Goal: Task Accomplishment & Management: Use online tool/utility

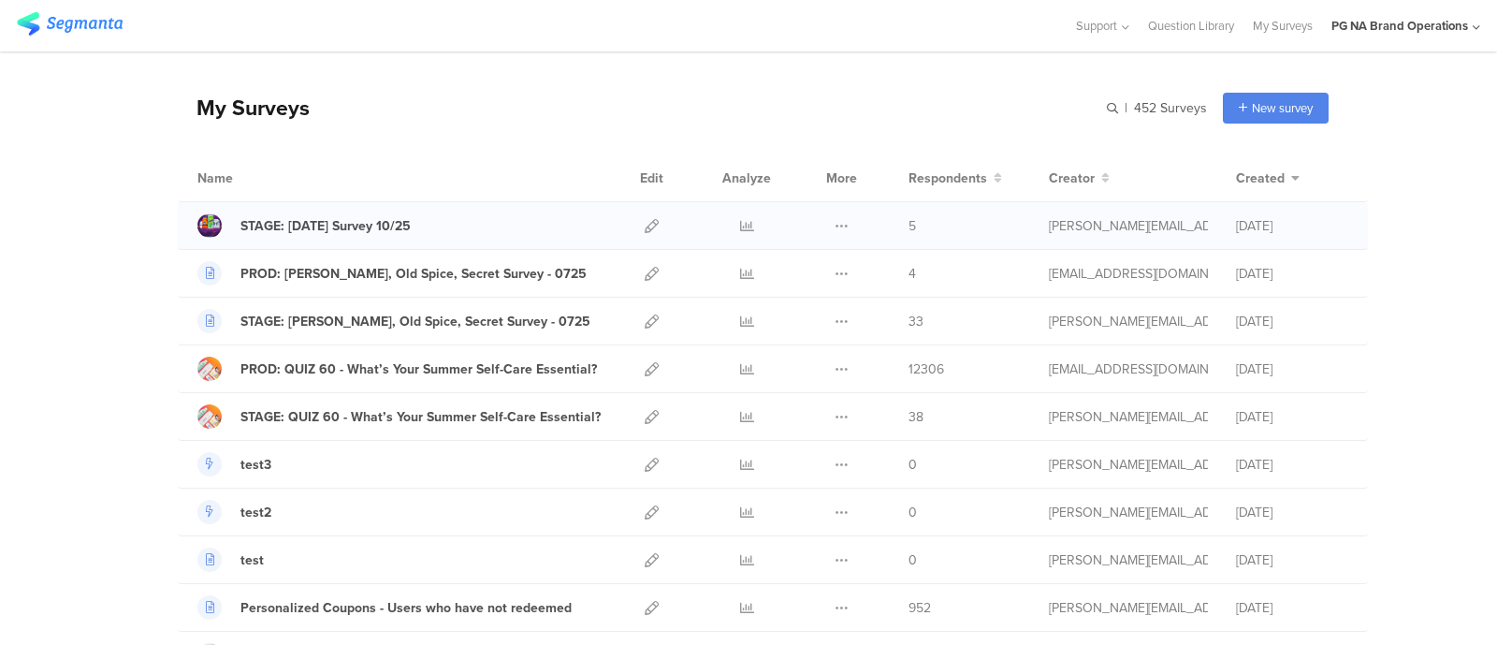
scroll to position [46, 0]
click at [1262, 180] on span "Created" at bounding box center [1260, 180] width 49 height 20
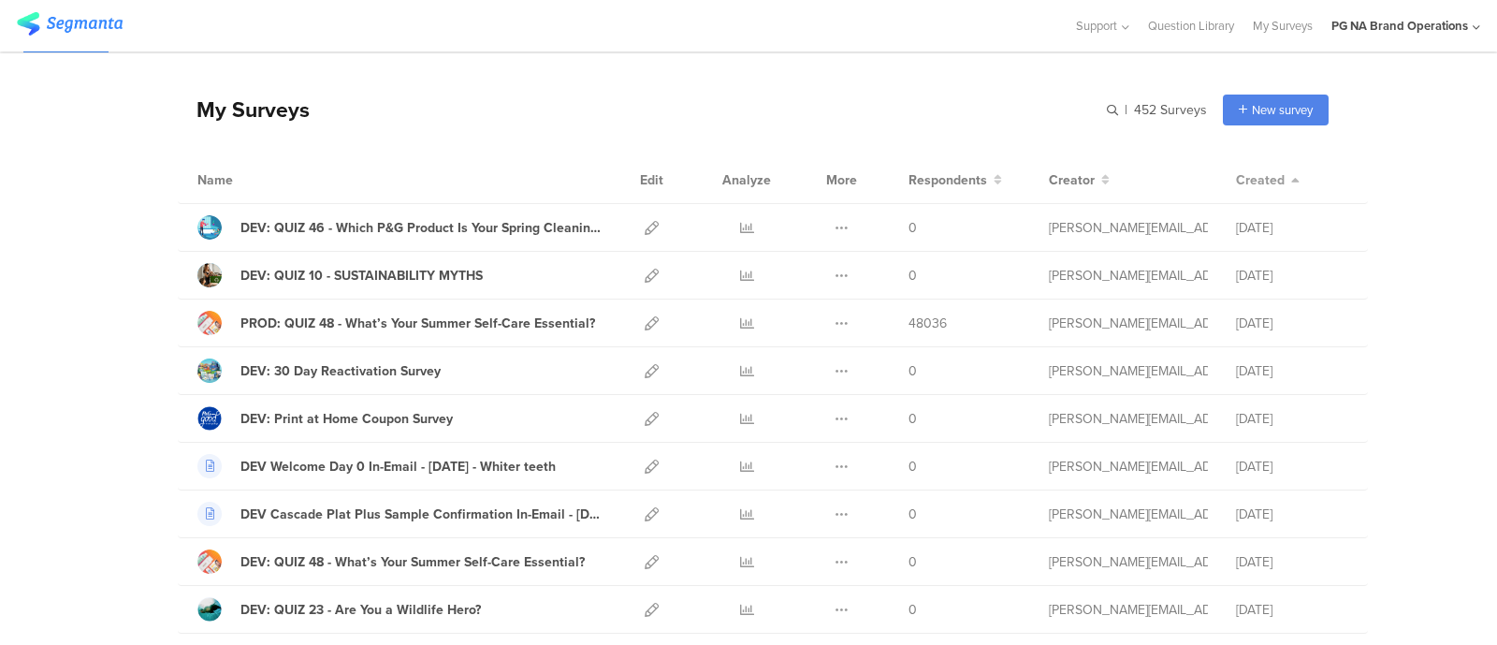
click at [1262, 180] on span "Created" at bounding box center [1260, 180] width 49 height 20
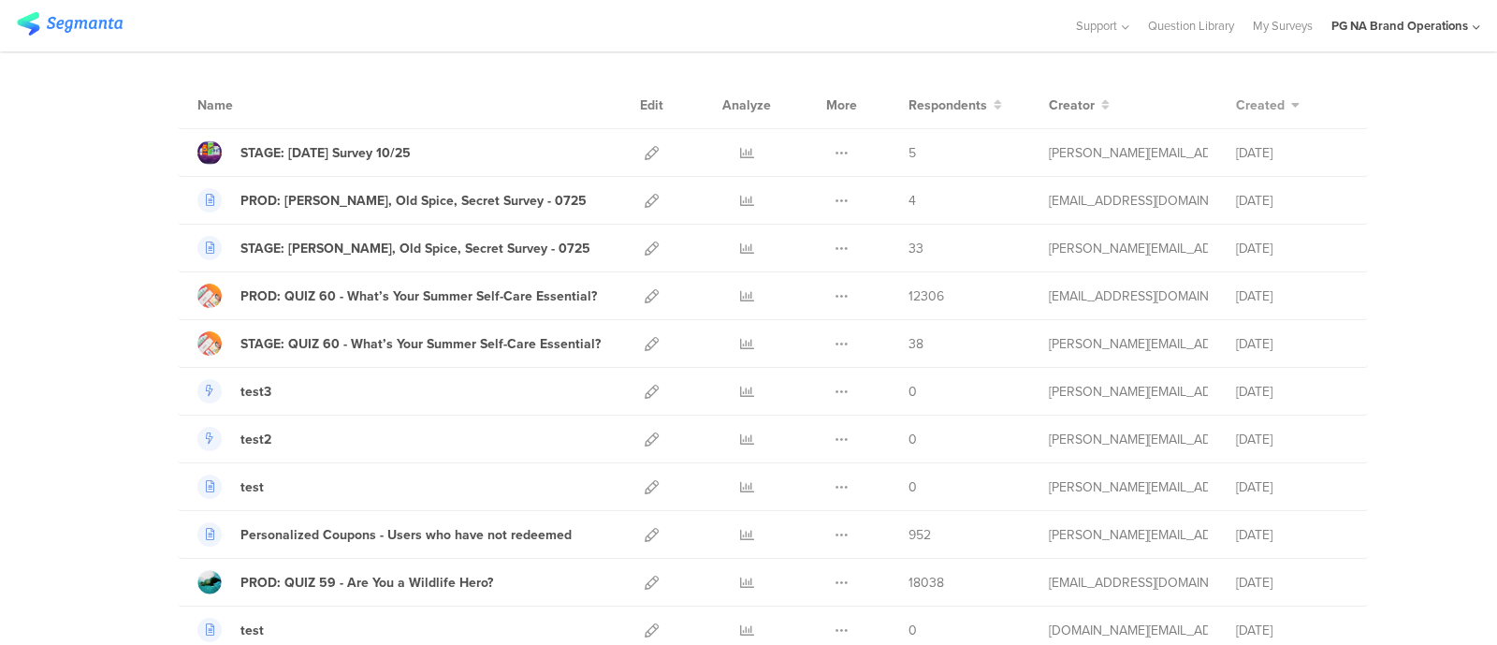
scroll to position [119, 0]
click at [645, 296] on icon at bounding box center [652, 298] width 14 height 14
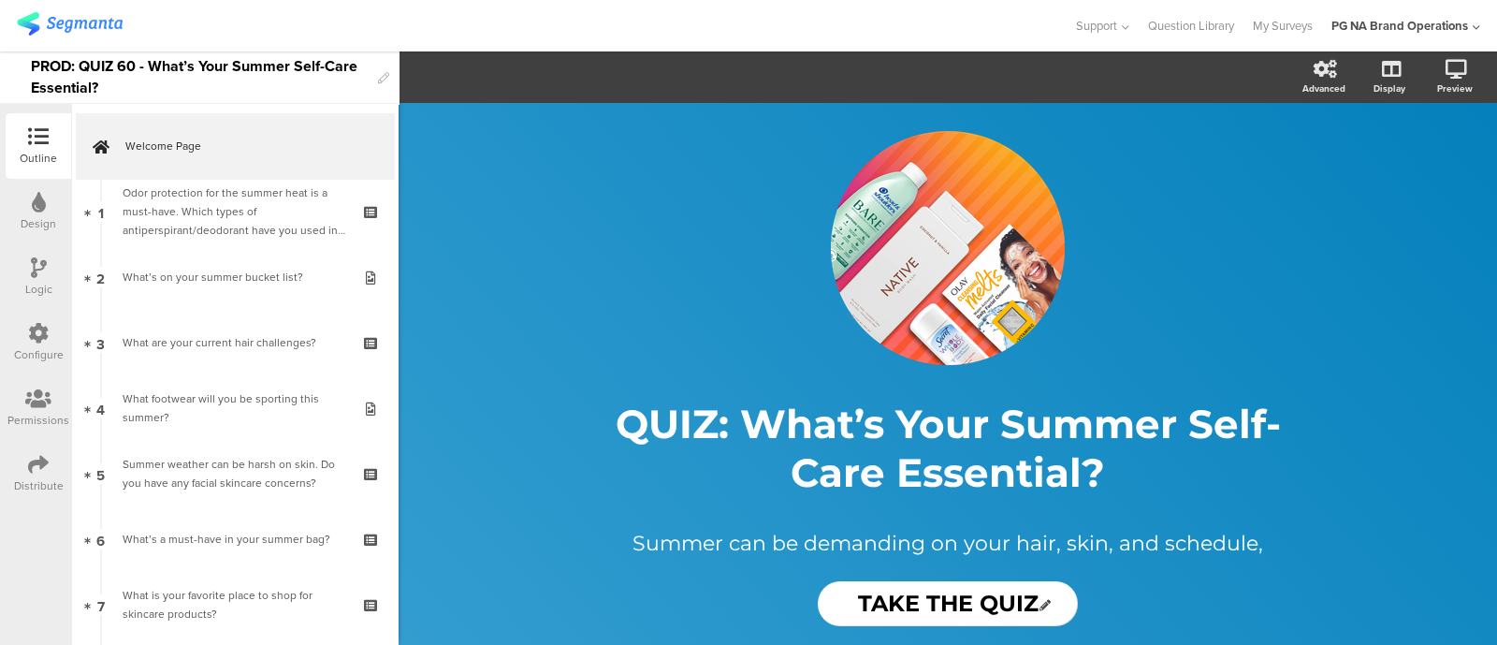
click at [37, 348] on div "Configure" at bounding box center [39, 354] width 50 height 17
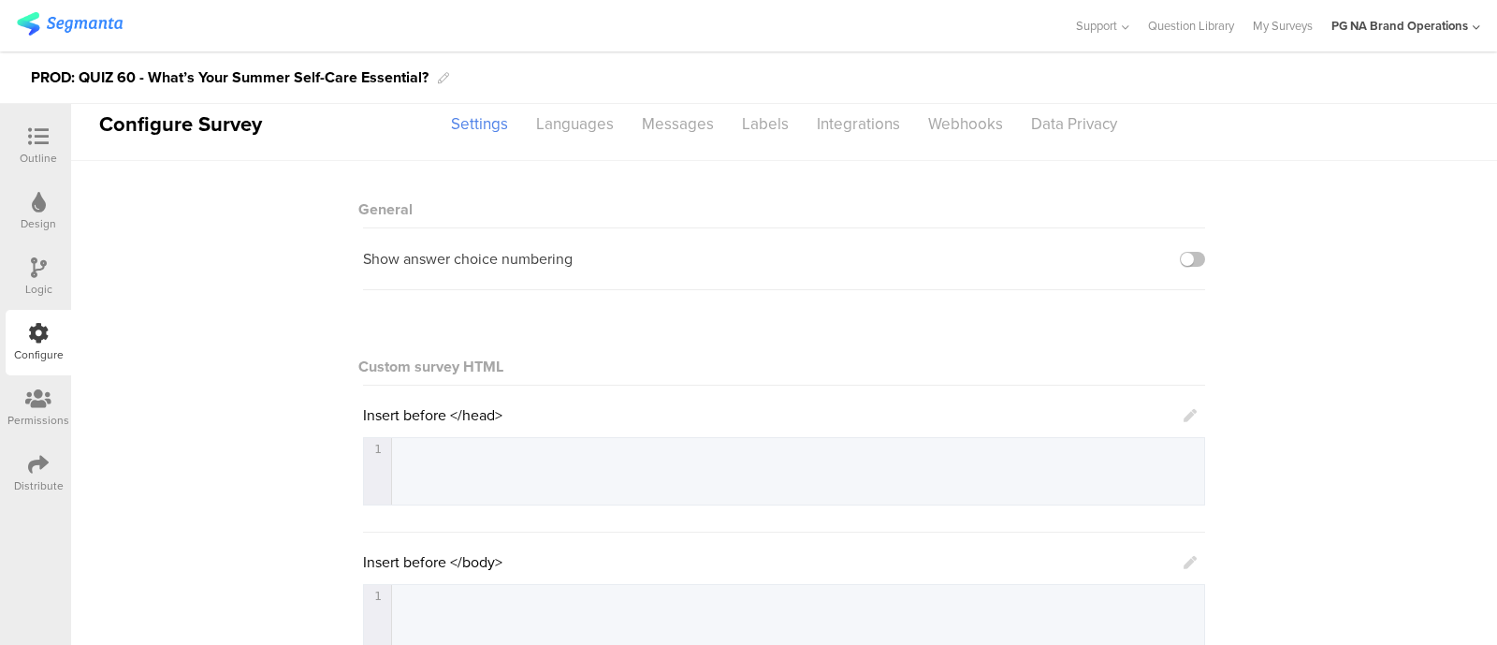
scroll to position [15, 0]
click at [560, 133] on div "Languages" at bounding box center [575, 126] width 106 height 33
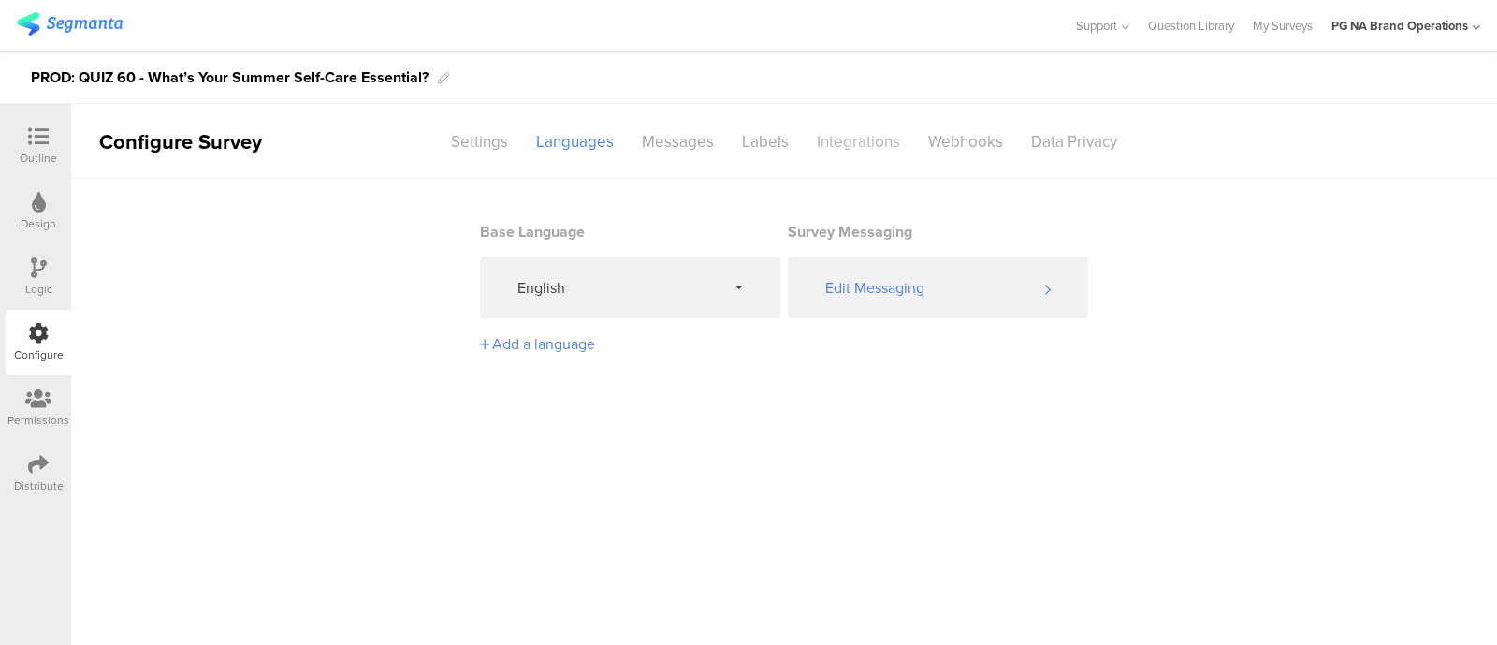
click at [837, 138] on div "Integrations" at bounding box center [858, 141] width 111 height 33
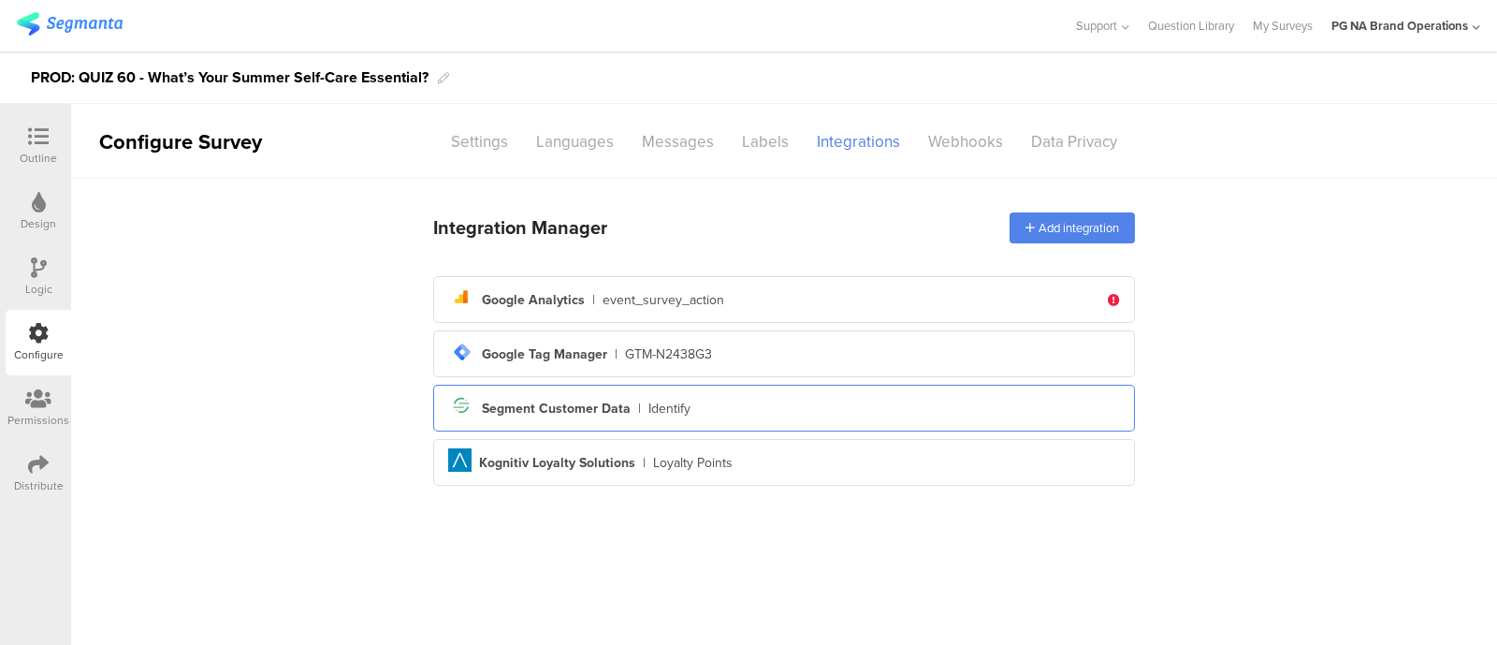
click at [752, 409] on div "Segment icon Created with Sketch. Segment Customer Data | Identify" at bounding box center [784, 408] width 672 height 32
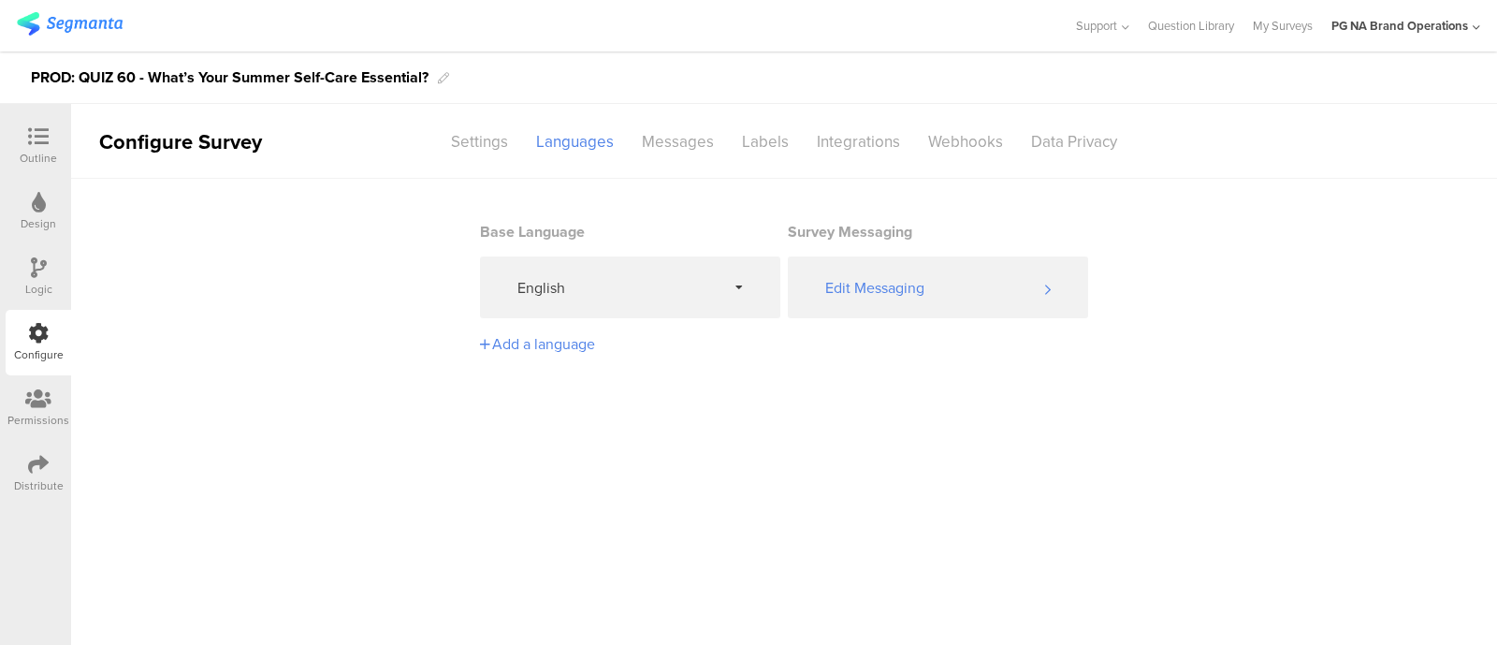
click at [36, 332] on icon at bounding box center [38, 333] width 21 height 21
click at [588, 146] on div "Languages" at bounding box center [575, 141] width 106 height 33
click at [486, 145] on div "Settings" at bounding box center [479, 141] width 85 height 33
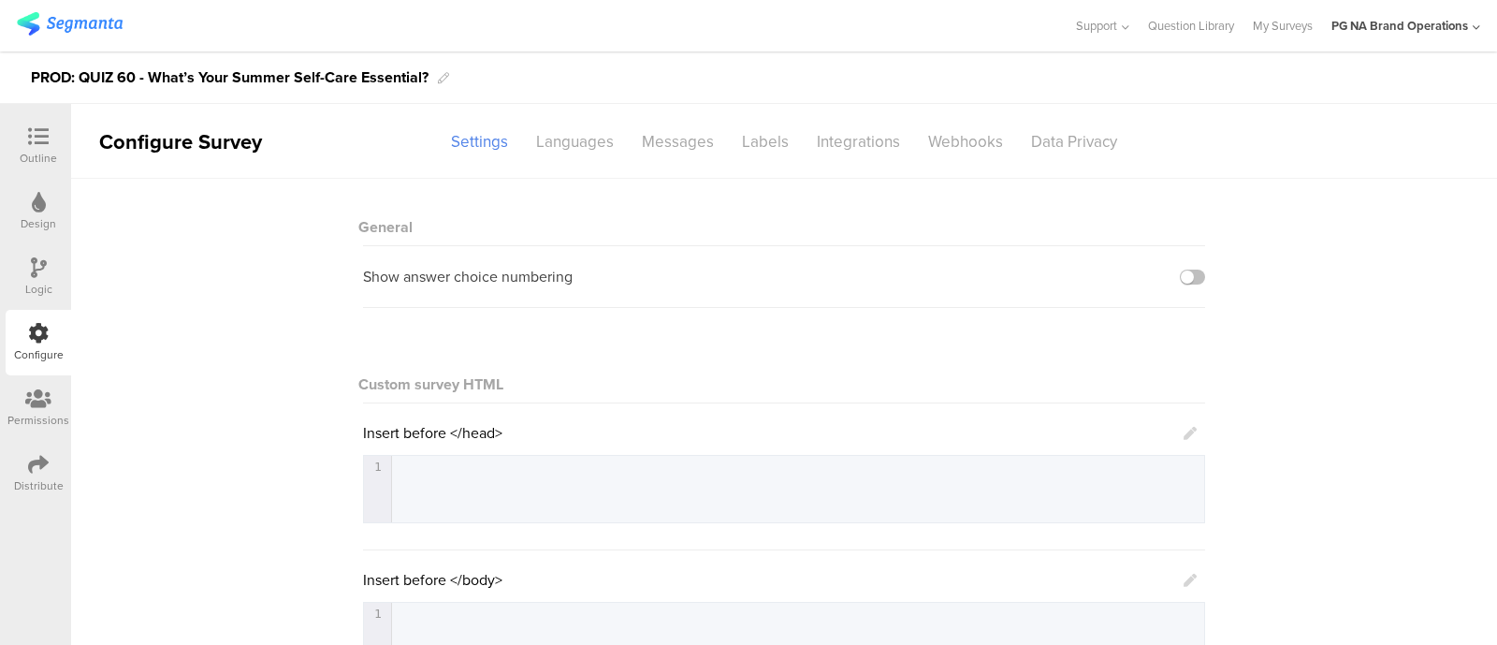
click at [37, 343] on div at bounding box center [38, 334] width 21 height 23
click at [860, 152] on div "Integrations" at bounding box center [858, 141] width 111 height 33
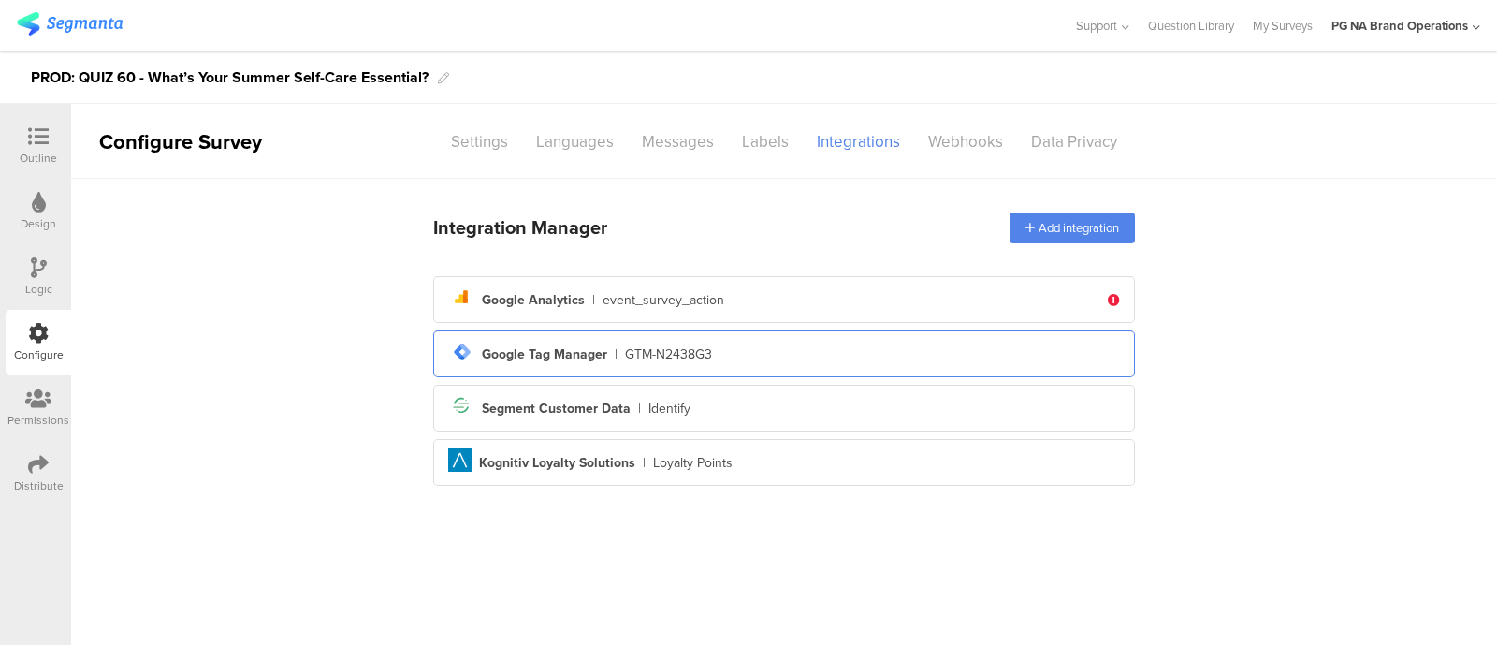
click at [714, 354] on div "tag-manager Created with Sketch. Google Tag Manager | GTM-N2438G3" at bounding box center [784, 354] width 672 height 32
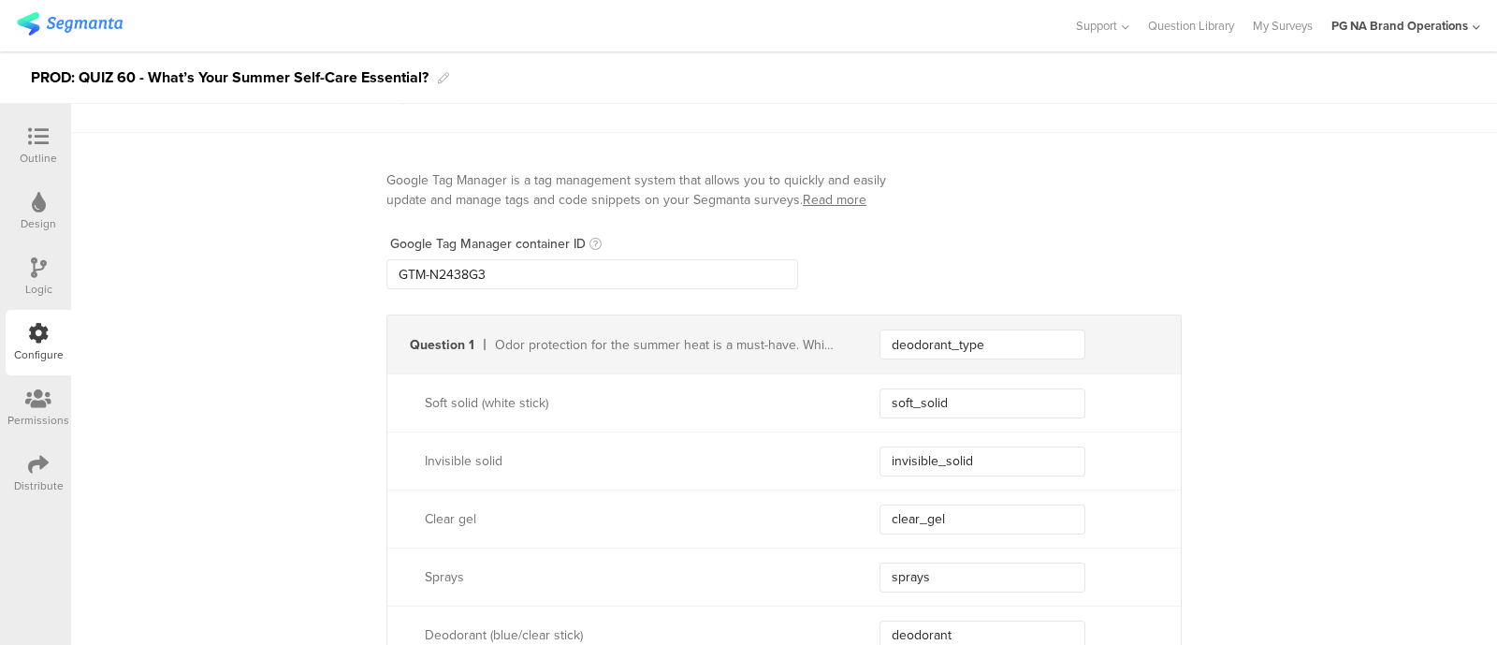
scroll to position [49, 0]
click at [26, 334] on div "Configure" at bounding box center [38, 342] width 65 height 65
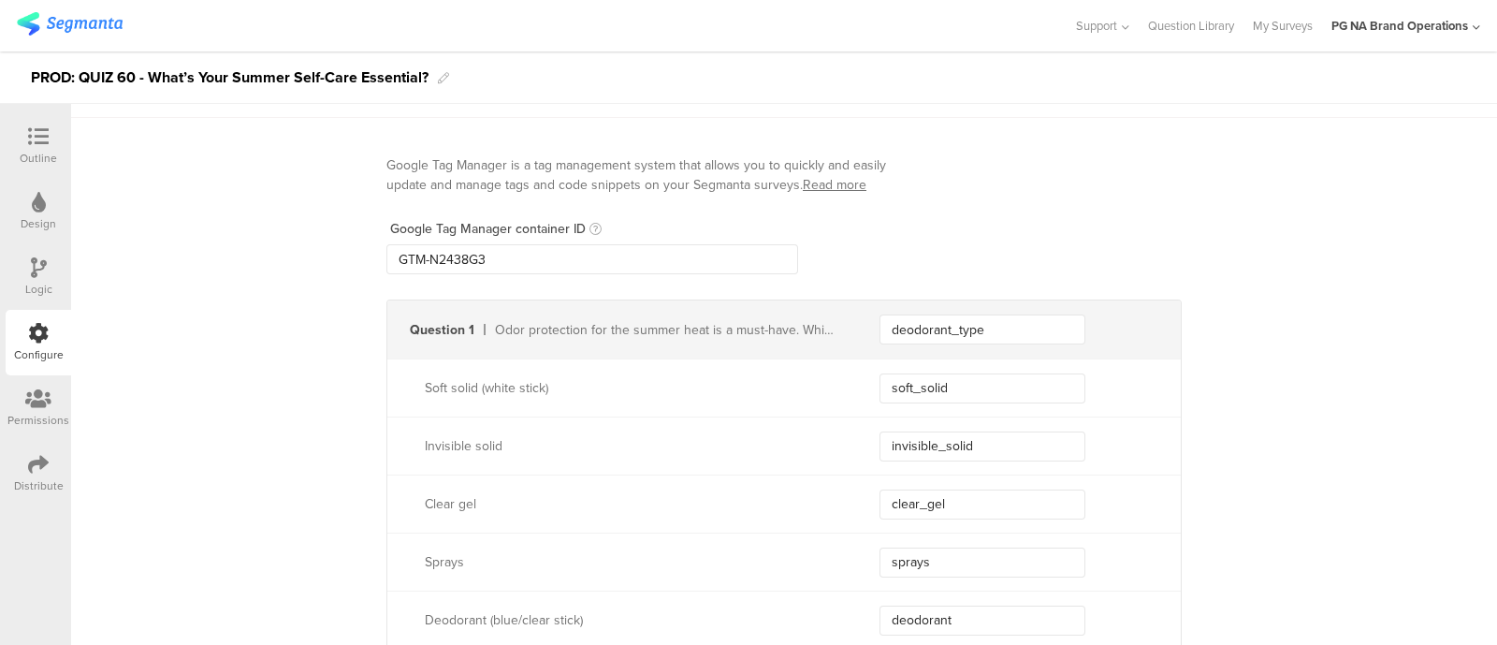
scroll to position [0, 0]
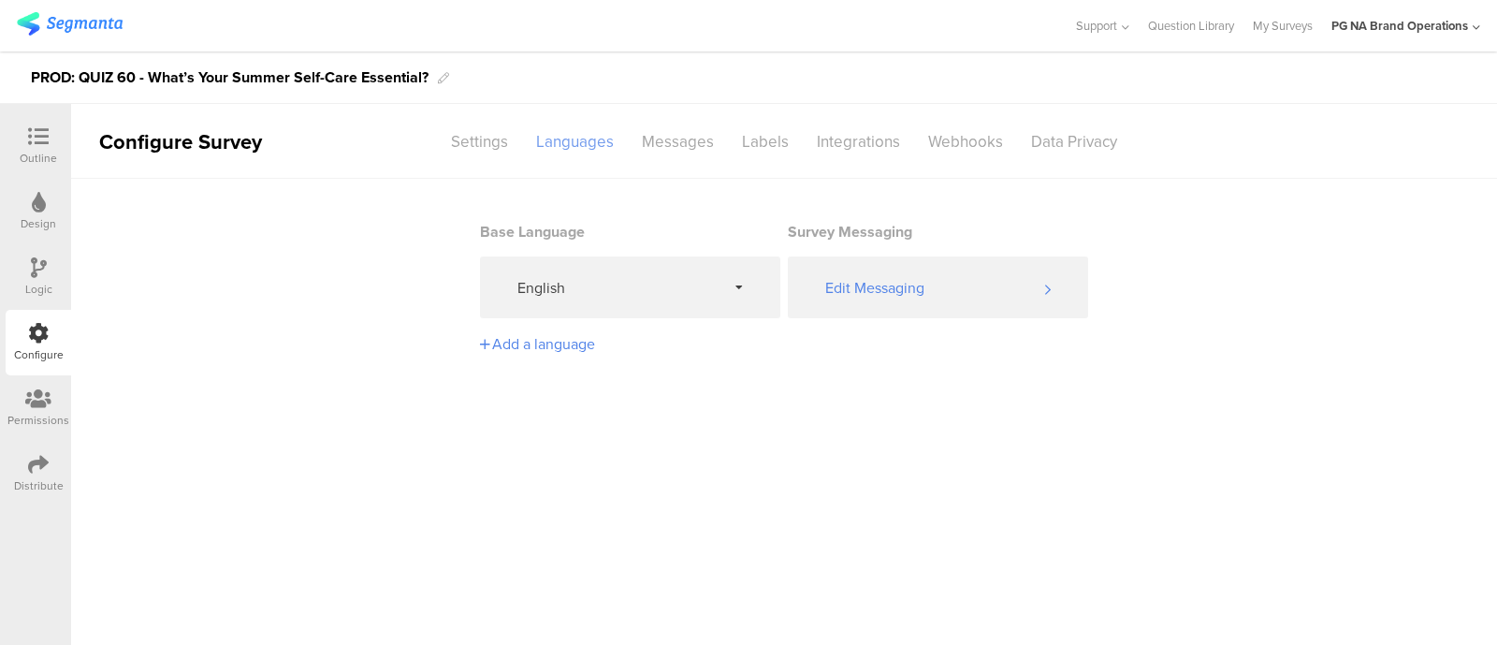
click at [573, 143] on div "Languages" at bounding box center [575, 141] width 106 height 33
click at [685, 144] on div "Messages" at bounding box center [678, 141] width 100 height 33
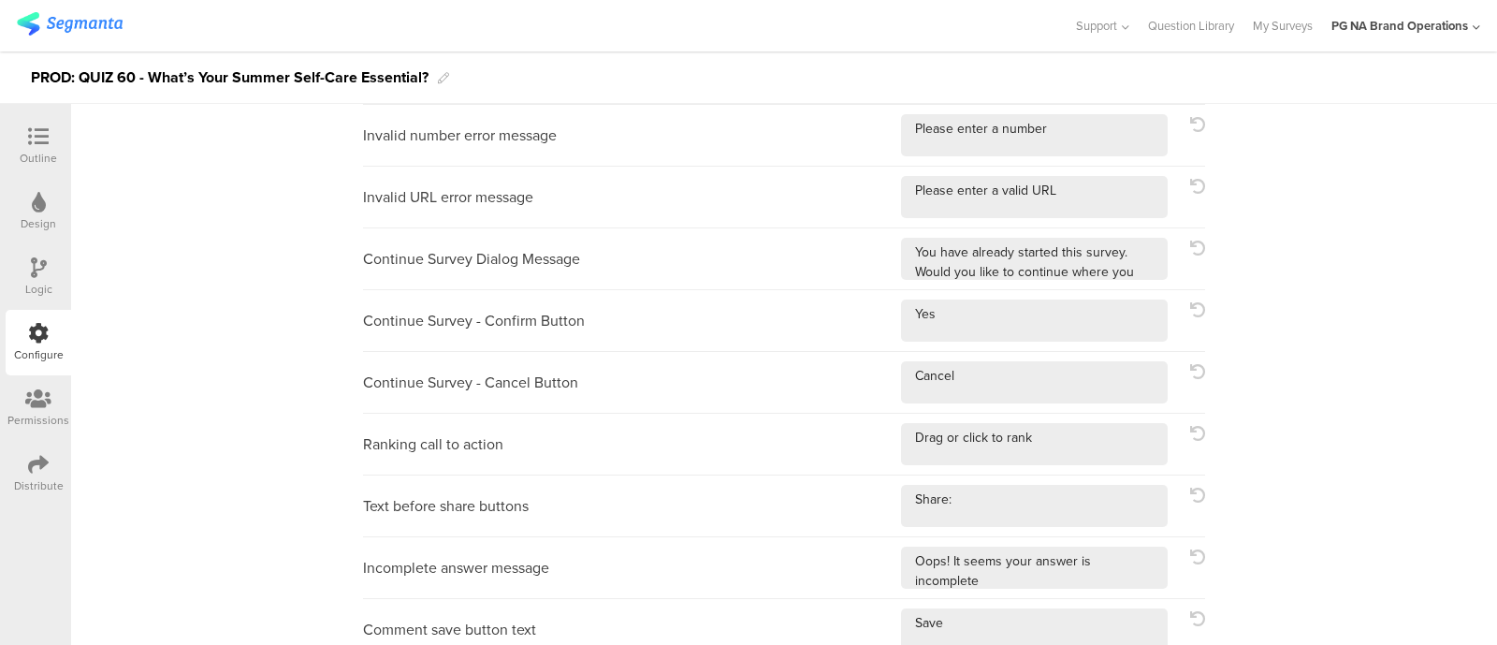
scroll to position [528, 0]
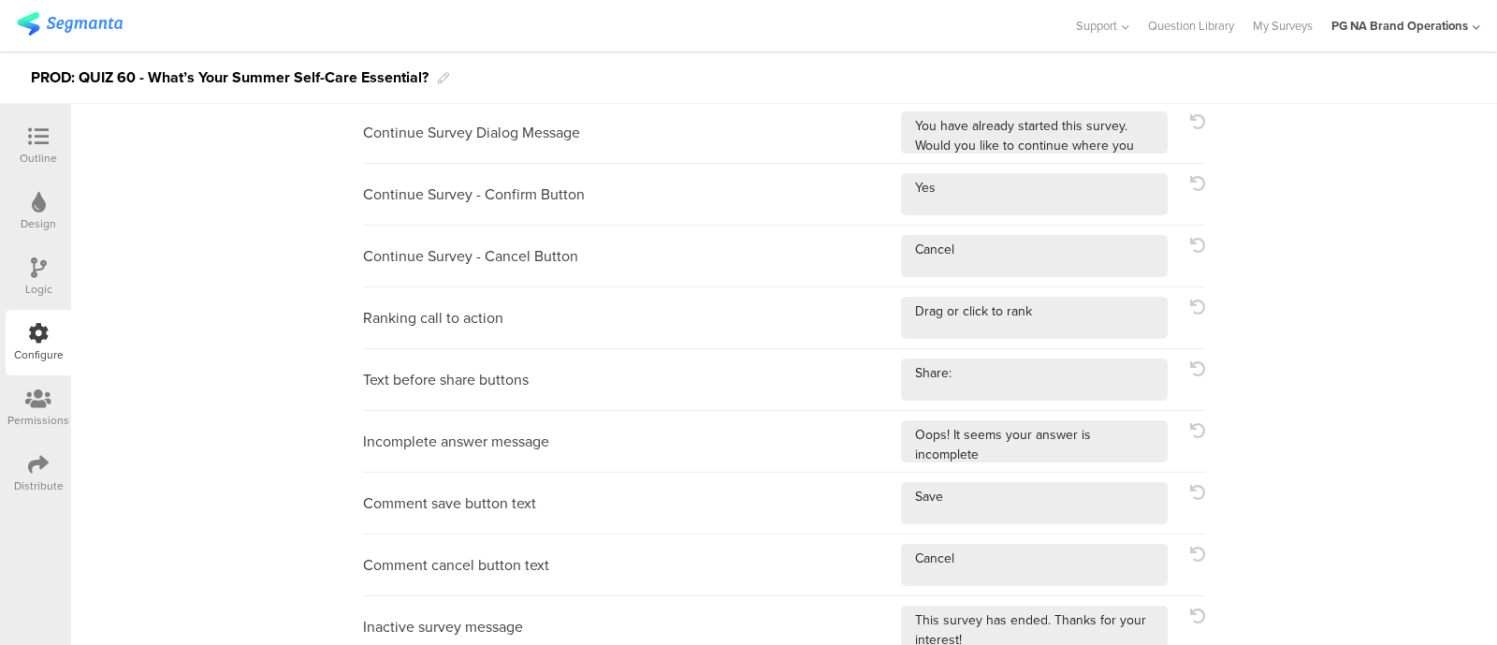
click at [38, 394] on icon at bounding box center [38, 398] width 26 height 21
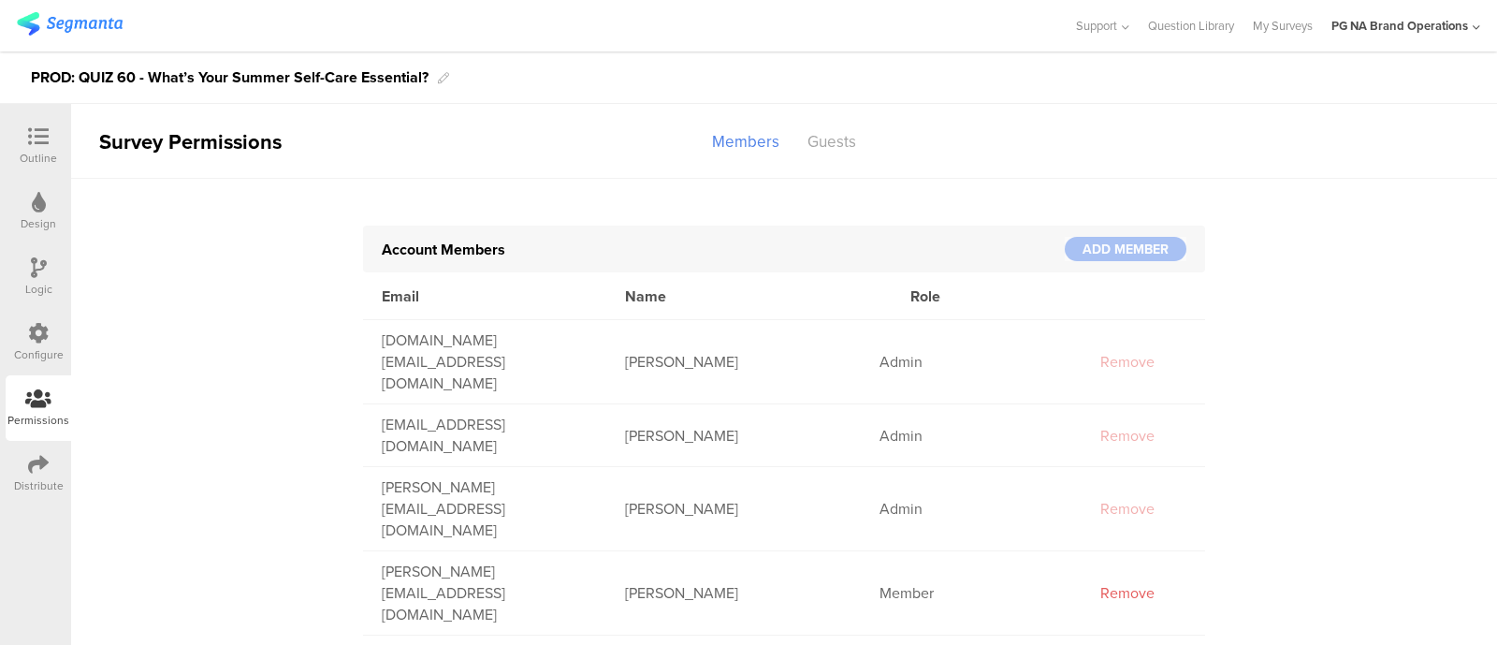
click at [43, 135] on icon at bounding box center [38, 136] width 21 height 21
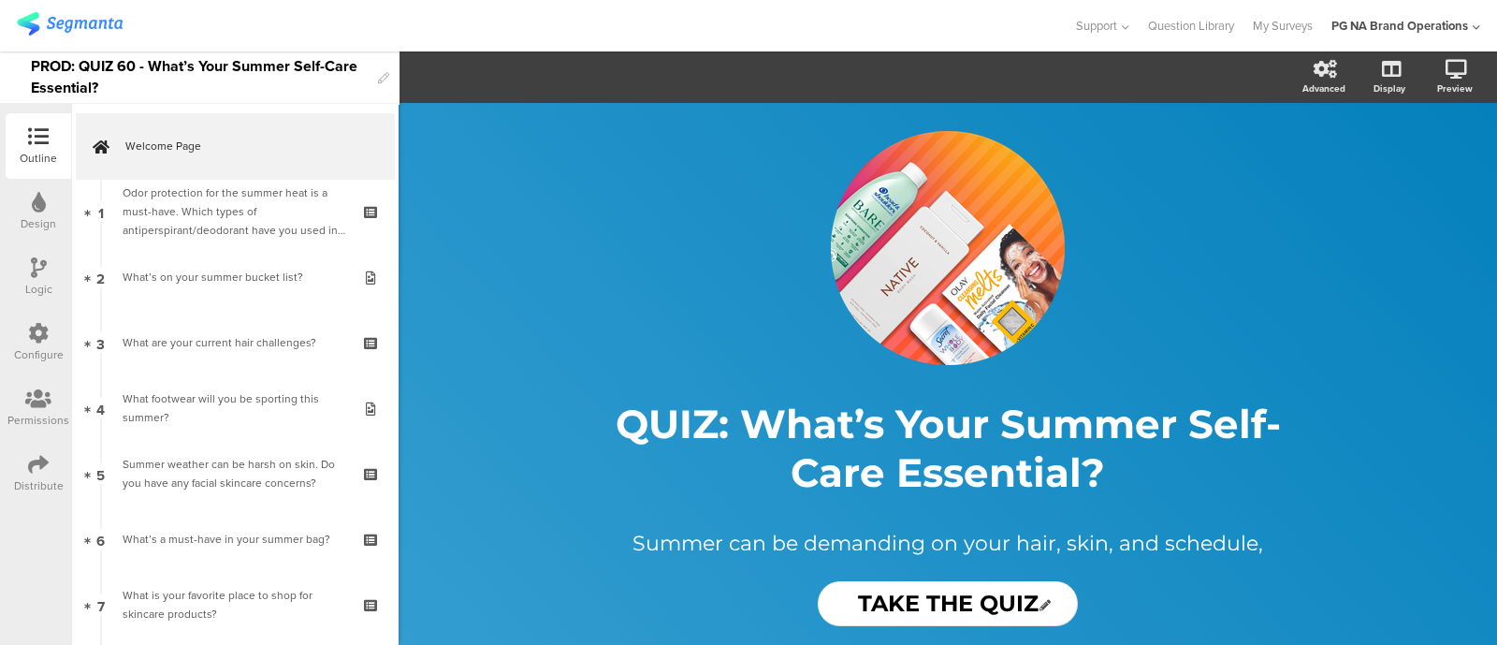
click at [43, 135] on icon at bounding box center [38, 136] width 21 height 21
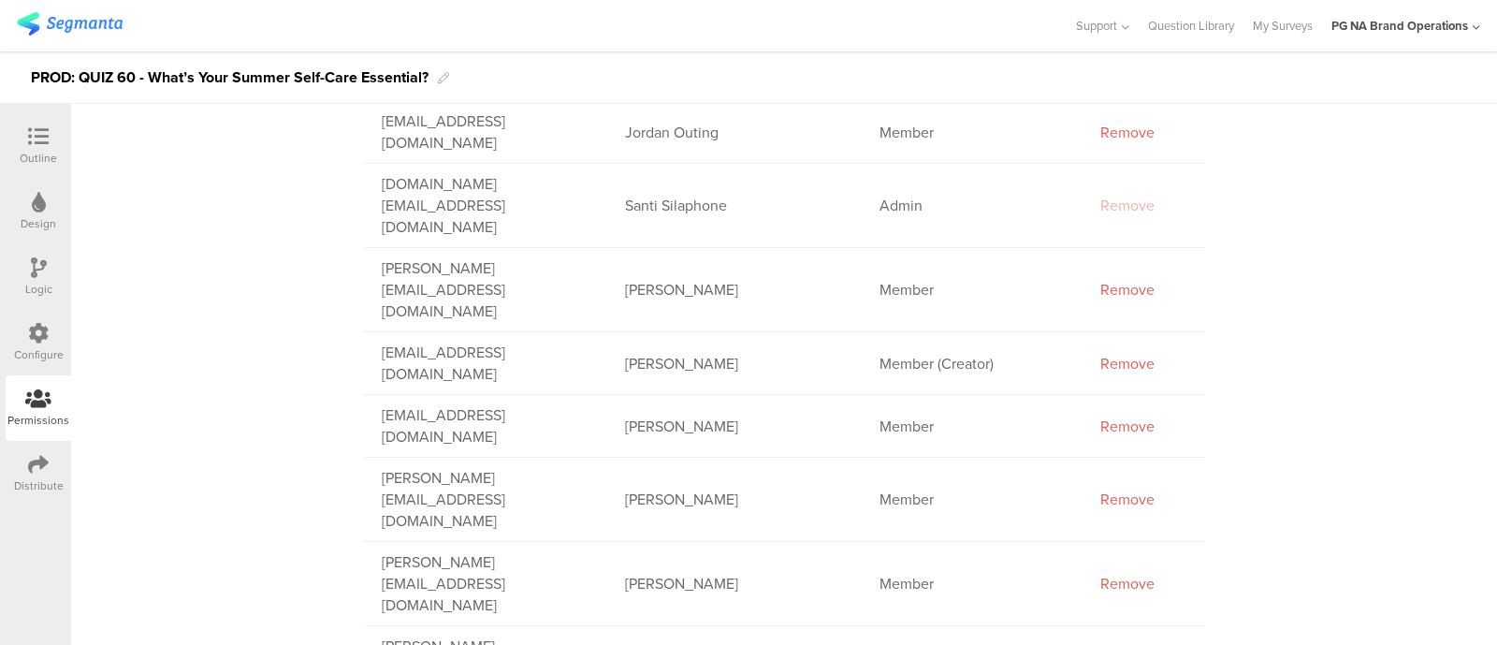
scroll to position [785, 0]
drag, startPoint x: 716, startPoint y: 181, endPoint x: 604, endPoint y: 179, distance: 111.3
click at [606, 355] on div "[PERSON_NAME]" at bounding box center [733, 366] width 254 height 22
copy div "[PERSON_NAME]"
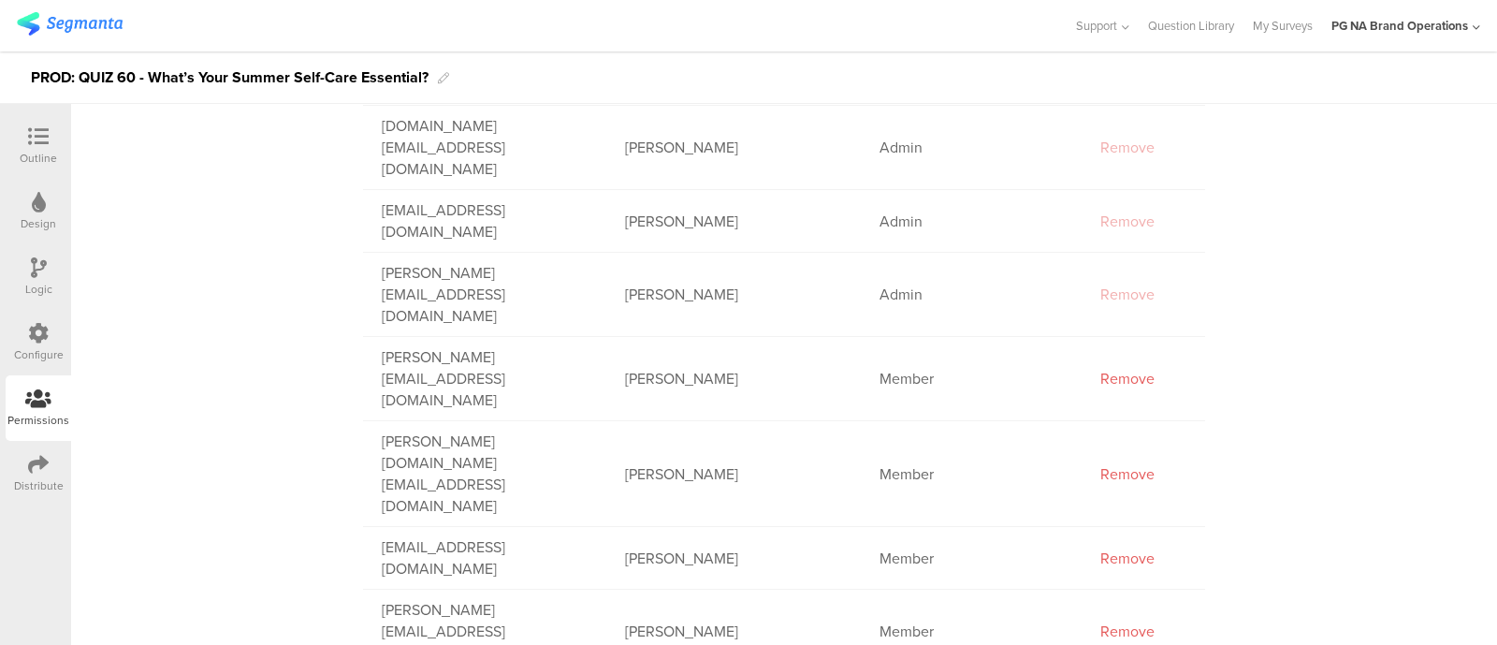
scroll to position [250, 0]
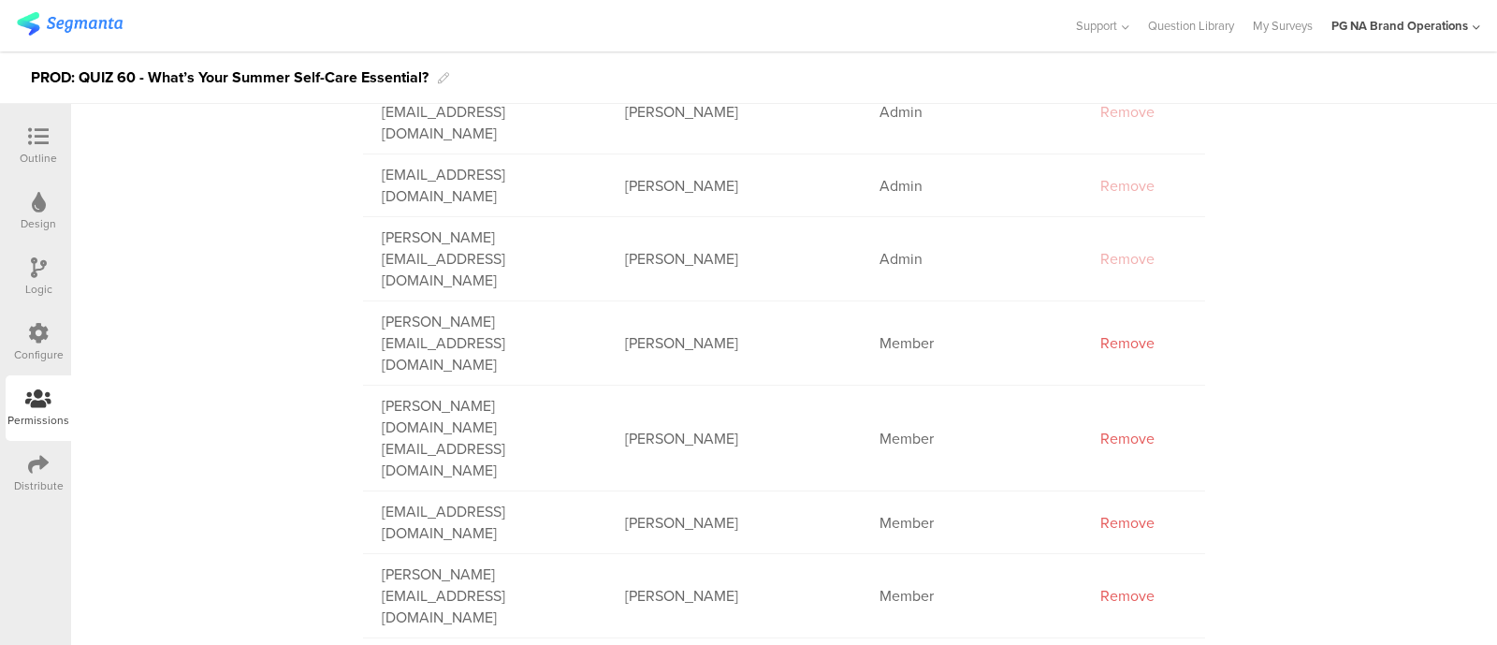
click at [51, 338] on div "Configure" at bounding box center [38, 342] width 65 height 65
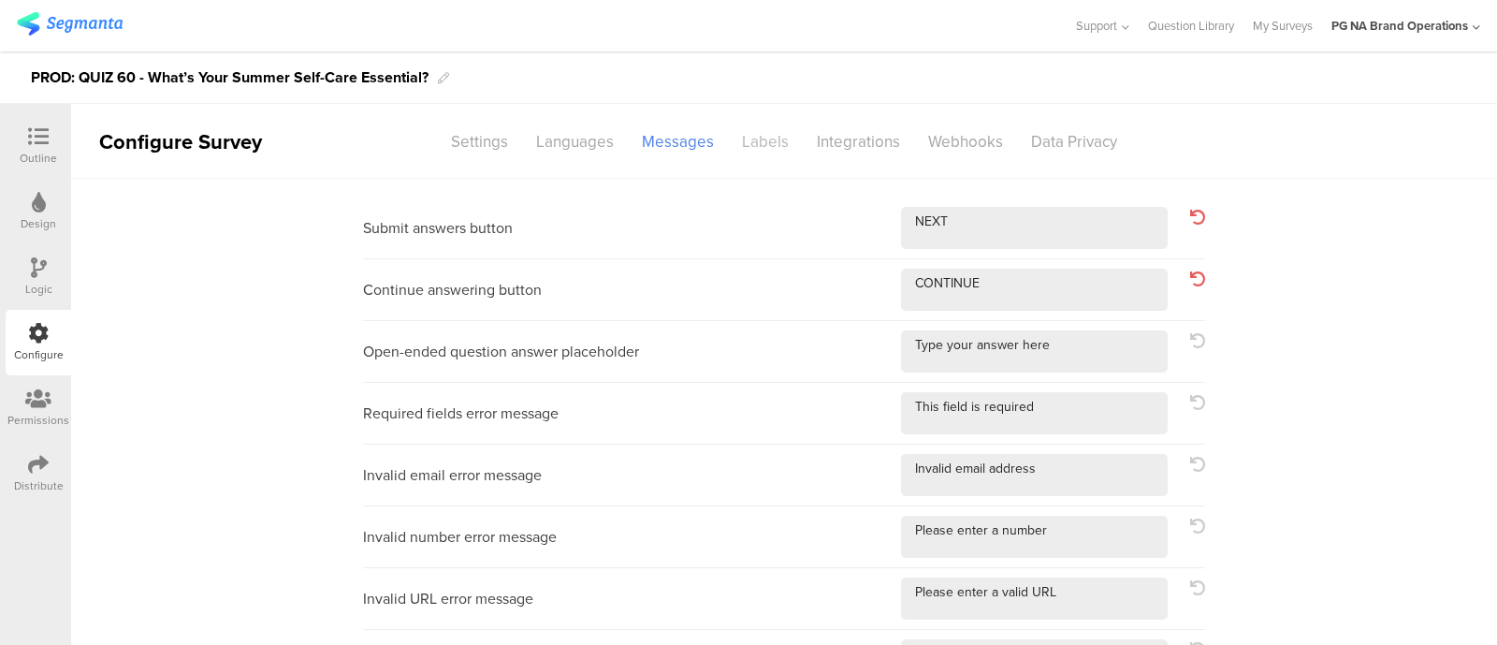
click at [762, 133] on div "Labels" at bounding box center [765, 141] width 75 height 33
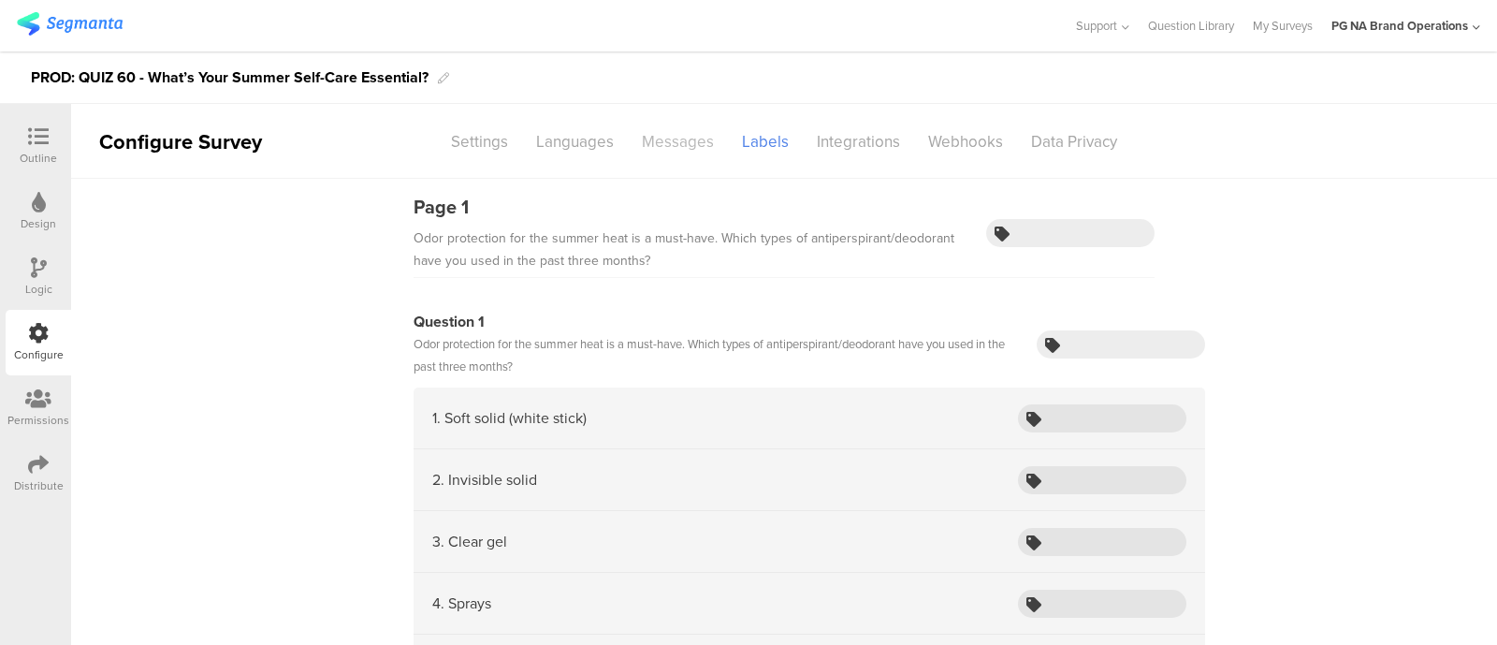
click at [667, 138] on div "Messages" at bounding box center [678, 141] width 100 height 33
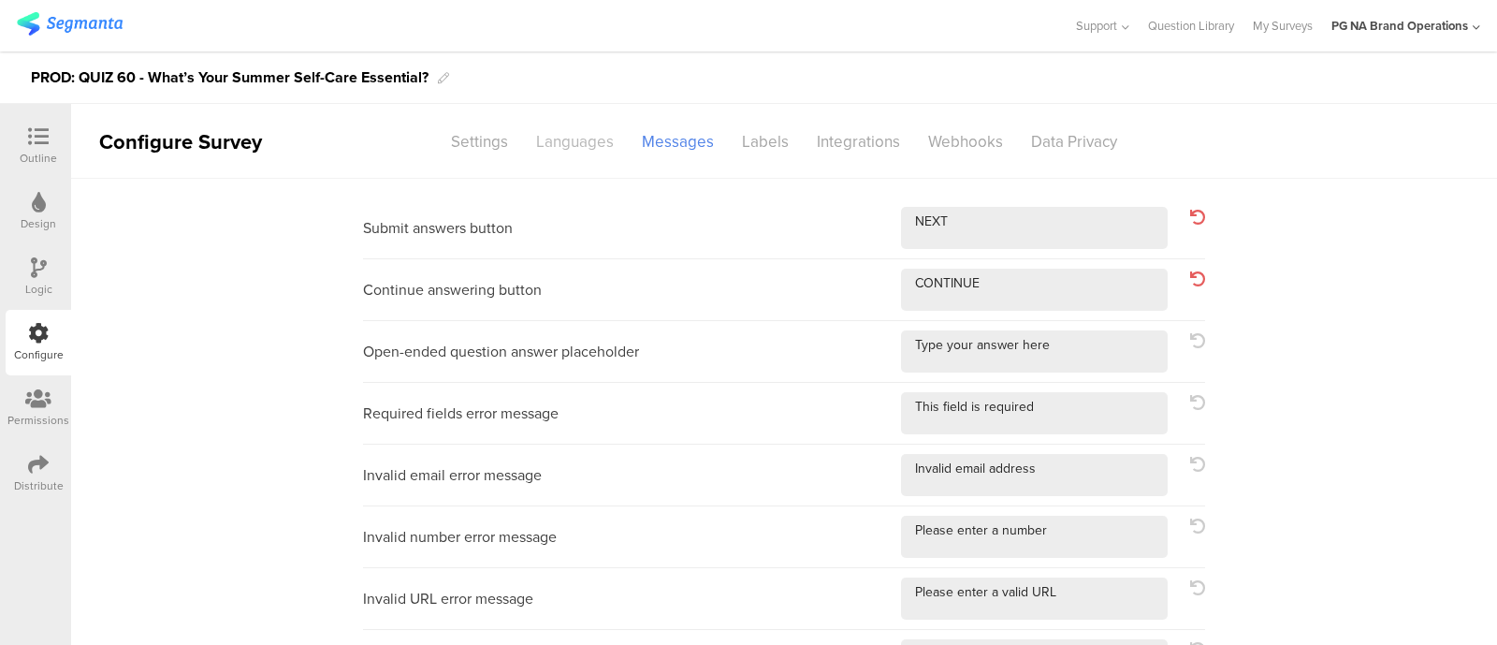
click at [550, 140] on div "Languages" at bounding box center [575, 141] width 106 height 33
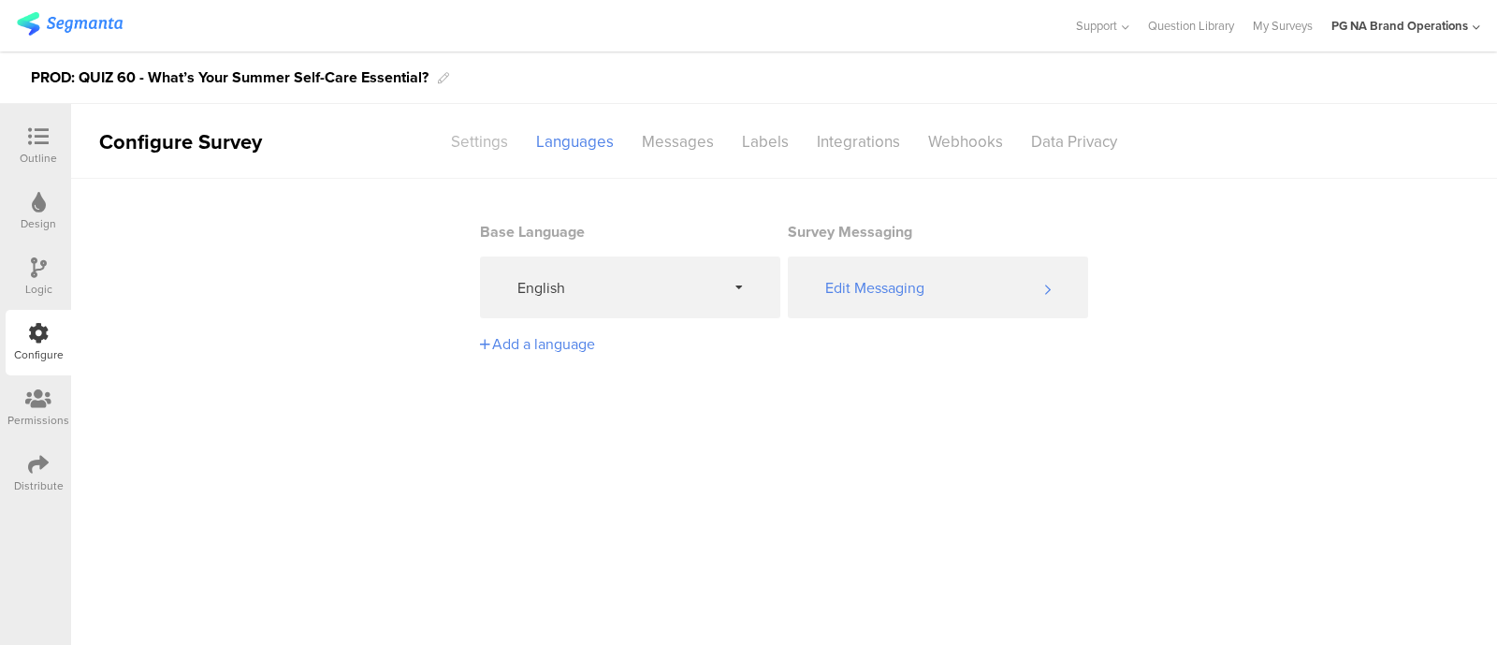
click at [494, 140] on div "Settings" at bounding box center [479, 141] width 85 height 33
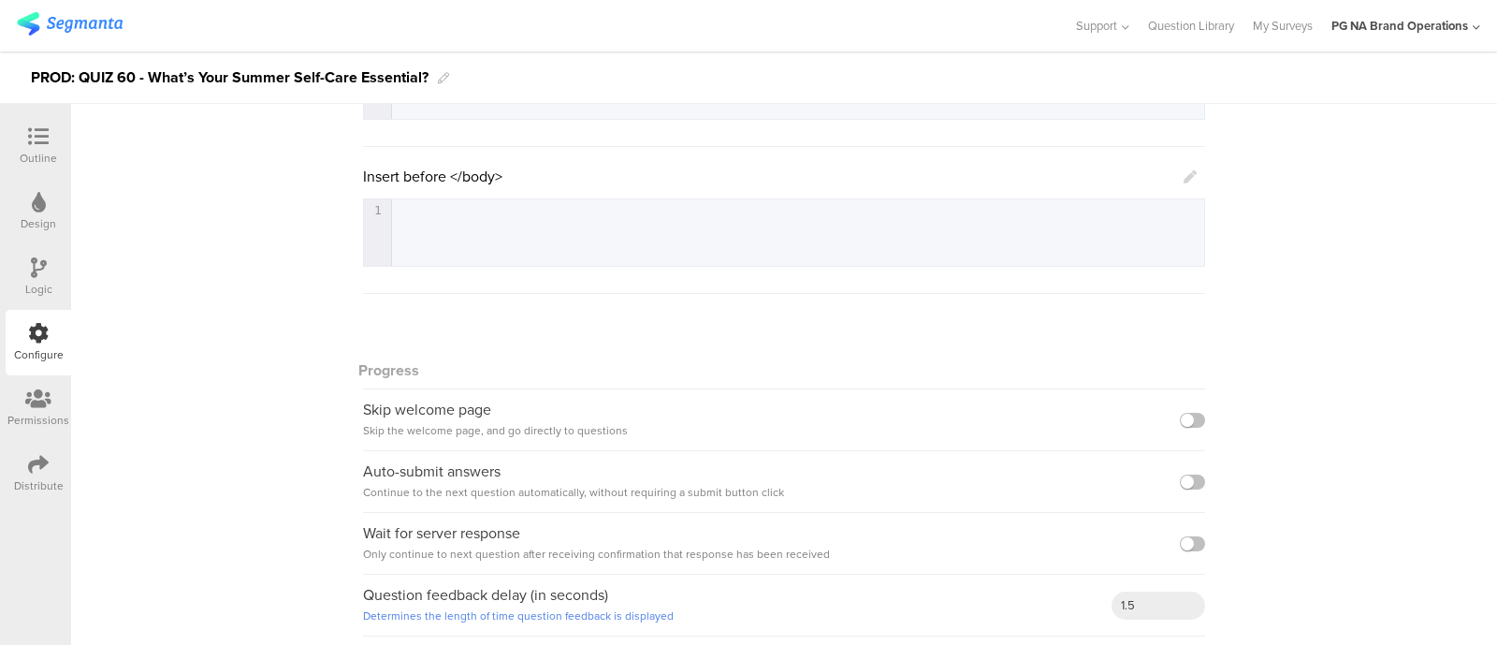
scroll to position [413, 0]
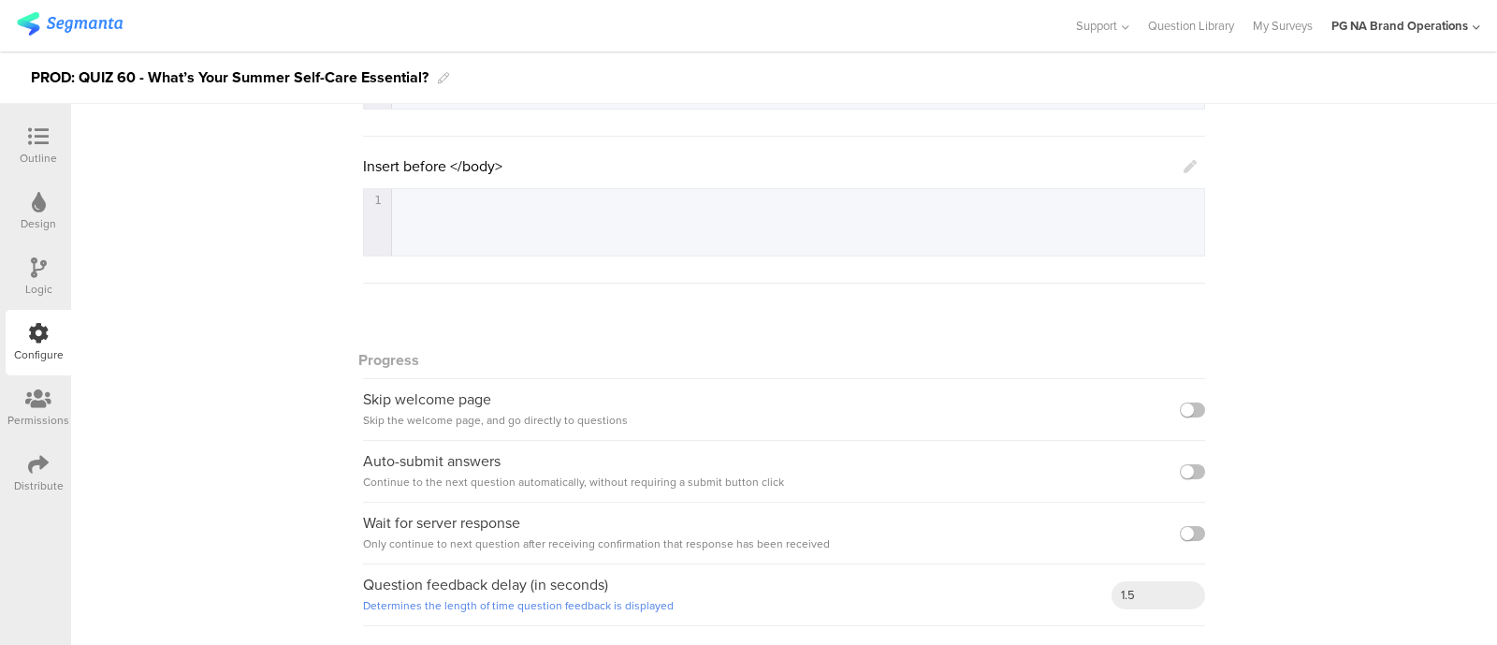
click at [42, 208] on icon at bounding box center [39, 202] width 14 height 21
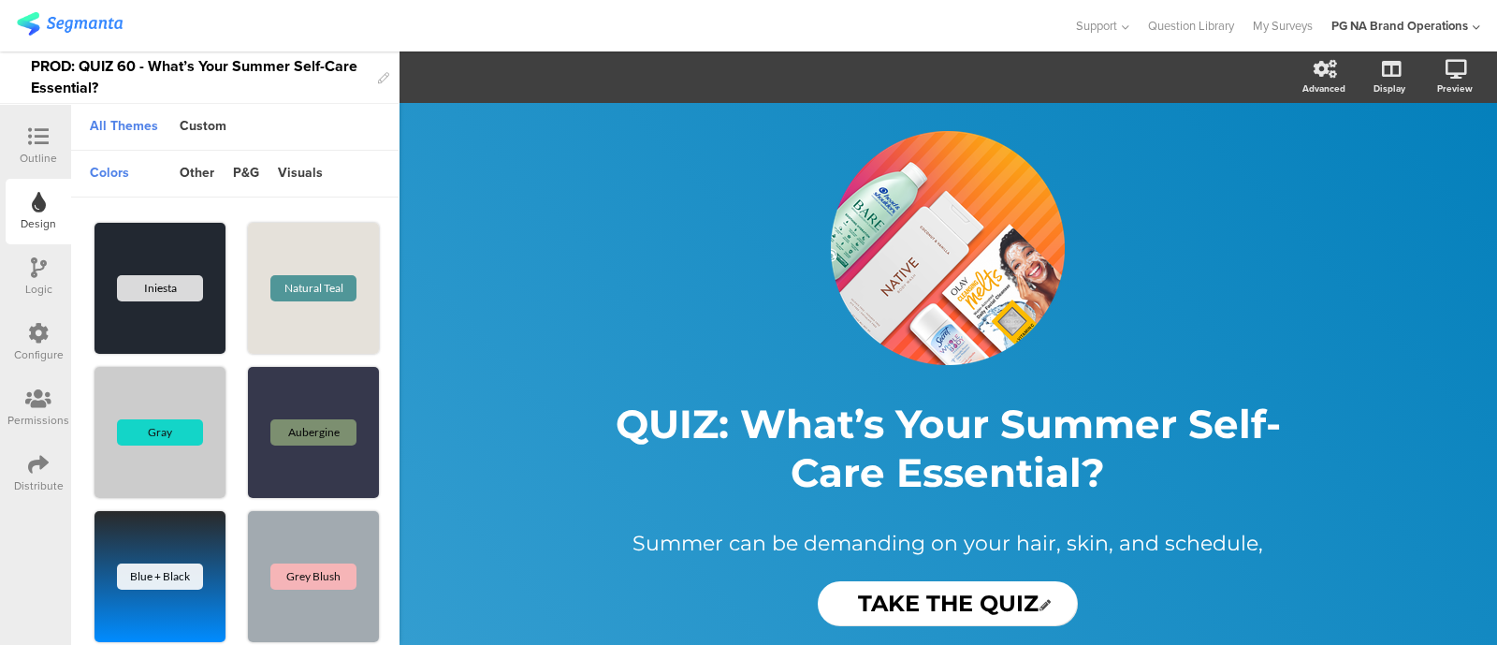
click at [33, 127] on icon at bounding box center [38, 136] width 21 height 21
